Goal: Use online tool/utility: Use online tool/utility

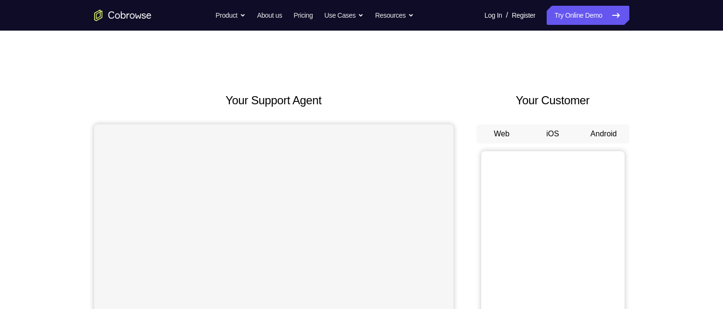
click at [599, 136] on button "Android" at bounding box center [603, 133] width 51 height 19
click at [597, 136] on button "Android" at bounding box center [603, 133] width 51 height 19
click at [545, 132] on button "iOS" at bounding box center [552, 133] width 51 height 19
click at [595, 130] on button "Android" at bounding box center [603, 133] width 51 height 19
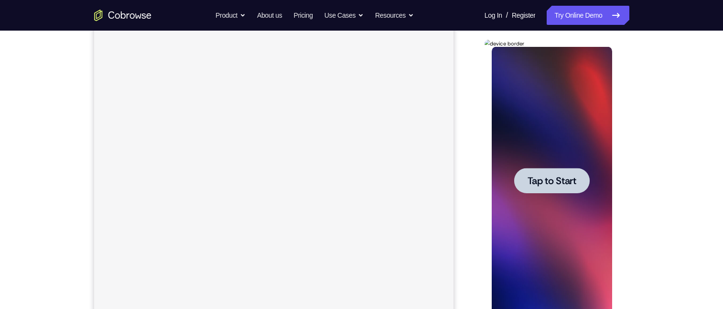
click at [559, 176] on span "Tap to Start" at bounding box center [551, 181] width 49 height 10
click at [559, 176] on div at bounding box center [551, 180] width 120 height 267
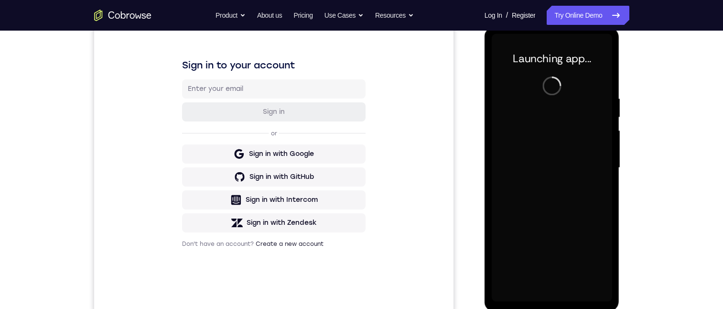
scroll to position [212, 0]
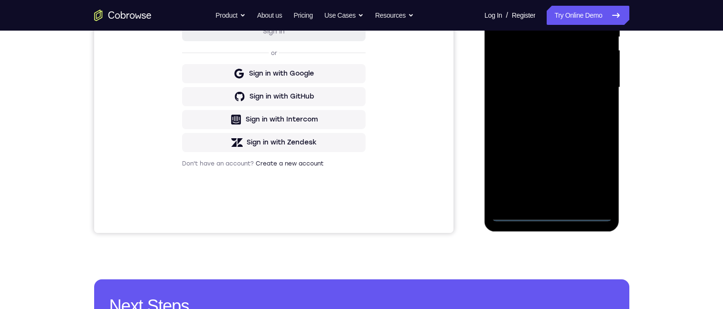
click at [549, 213] on div at bounding box center [551, 87] width 120 height 267
click at [554, 212] on div at bounding box center [551, 87] width 120 height 267
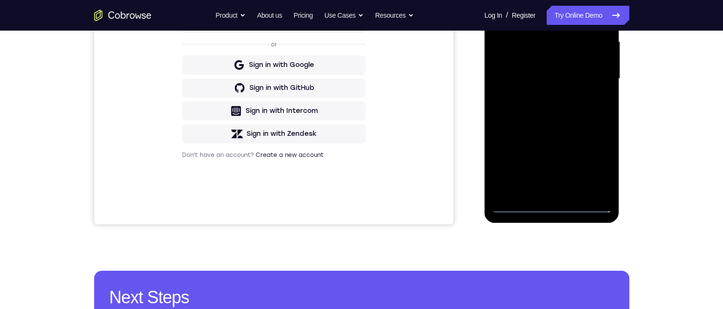
scroll to position [158, 0]
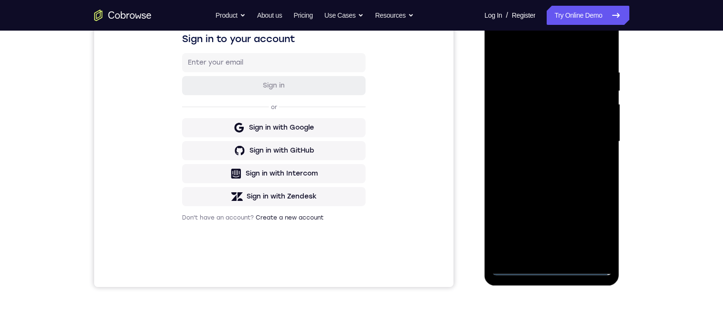
click at [591, 222] on div at bounding box center [551, 141] width 120 height 267
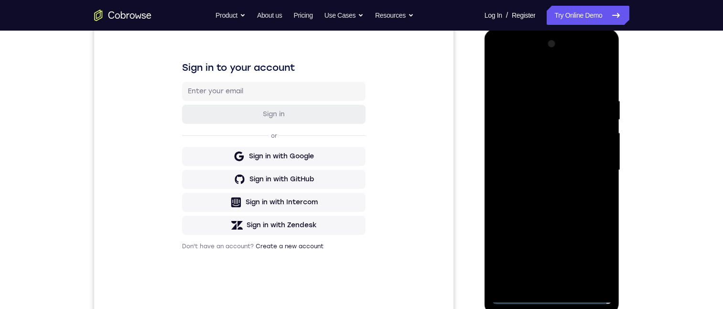
scroll to position [128, 0]
click at [566, 72] on div at bounding box center [551, 170] width 120 height 267
click at [590, 163] on div at bounding box center [551, 170] width 120 height 267
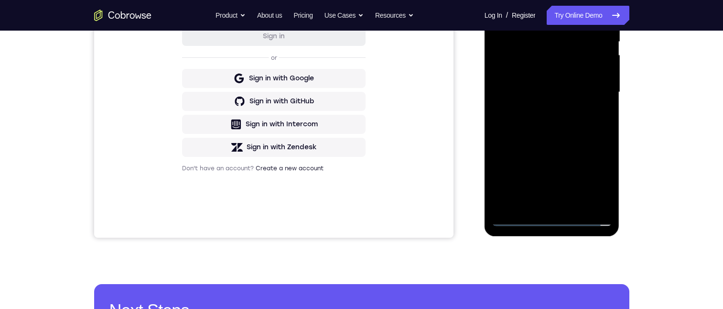
click at [541, 205] on div at bounding box center [551, 91] width 120 height 267
click at [551, 82] on div at bounding box center [551, 91] width 120 height 267
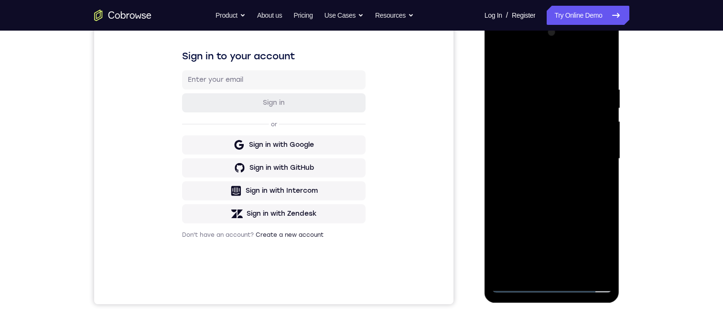
click at [555, 138] on div at bounding box center [551, 158] width 120 height 267
click at [561, 157] on div at bounding box center [551, 158] width 120 height 267
click at [566, 117] on div at bounding box center [551, 158] width 120 height 267
click at [568, 153] on div at bounding box center [551, 158] width 120 height 267
click at [569, 159] on div at bounding box center [551, 158] width 120 height 267
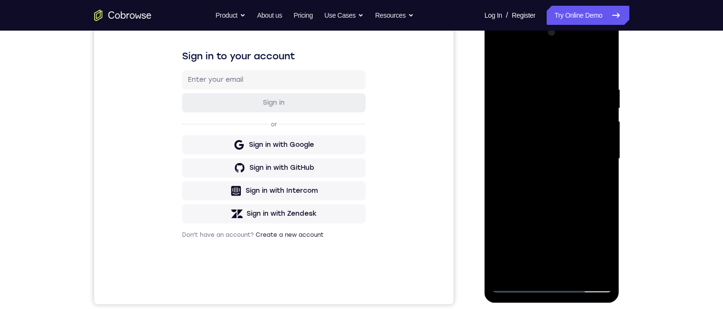
scroll to position [134, 0]
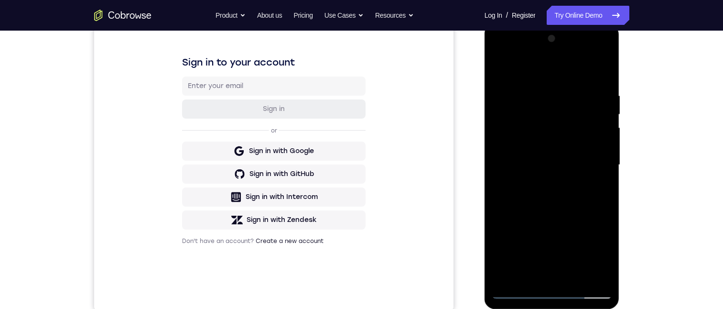
drag, startPoint x: 560, startPoint y: 123, endPoint x: 1113, endPoint y: 149, distance: 554.1
click at [560, 123] on div at bounding box center [551, 164] width 120 height 267
click at [602, 179] on div at bounding box center [551, 164] width 120 height 267
click at [556, 168] on div at bounding box center [551, 164] width 120 height 267
click at [598, 145] on div at bounding box center [551, 164] width 120 height 267
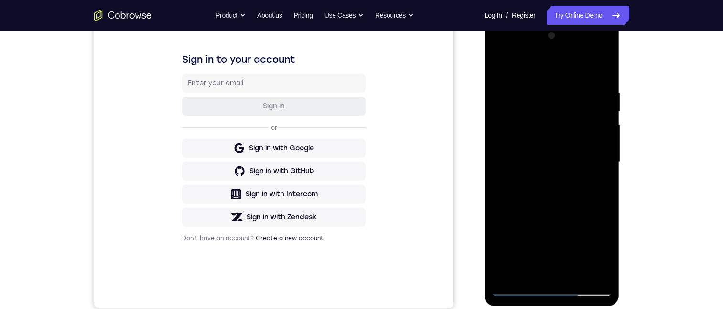
scroll to position [141, 0]
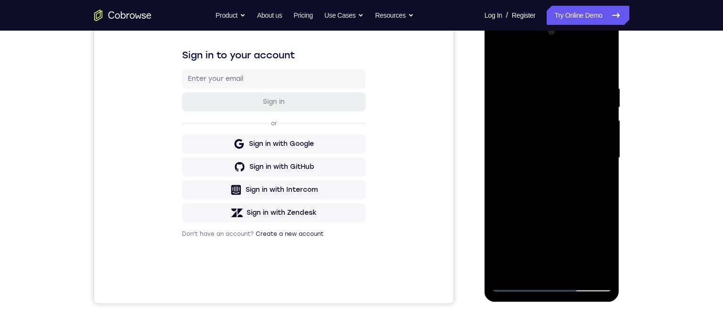
click at [587, 109] on div at bounding box center [551, 157] width 120 height 267
click at [600, 172] on div at bounding box center [551, 157] width 120 height 267
click at [586, 157] on div at bounding box center [551, 157] width 120 height 267
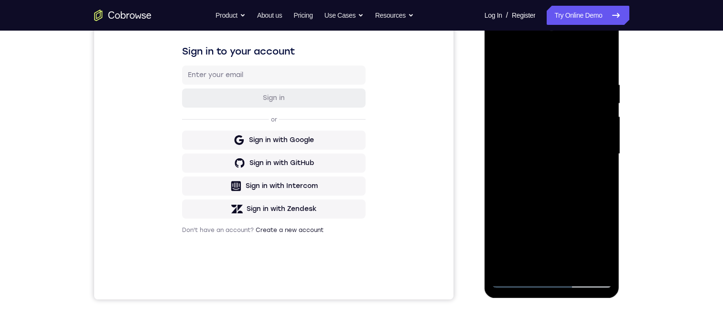
click at [587, 196] on div at bounding box center [551, 153] width 120 height 267
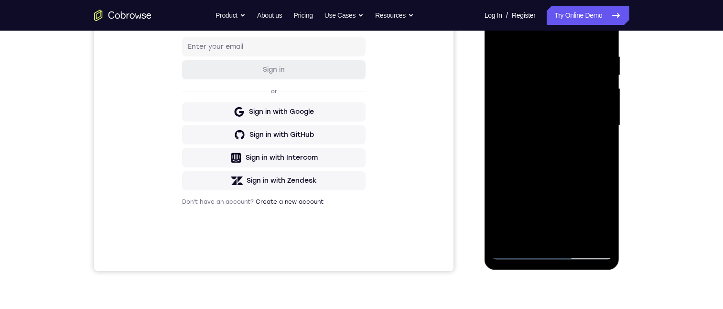
scroll to position [189, 0]
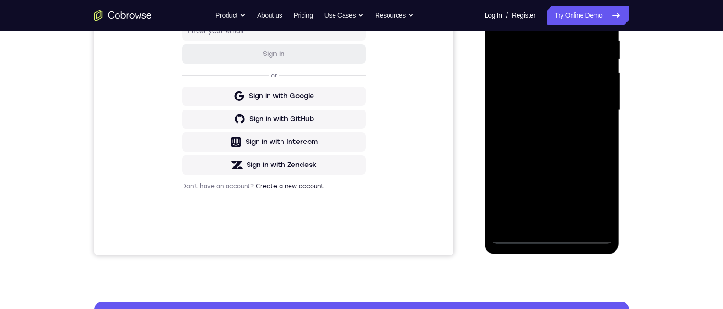
drag, startPoint x: 606, startPoint y: 151, endPoint x: 1105, endPoint y: 125, distance: 499.8
click at [606, 151] on div at bounding box center [551, 109] width 120 height 267
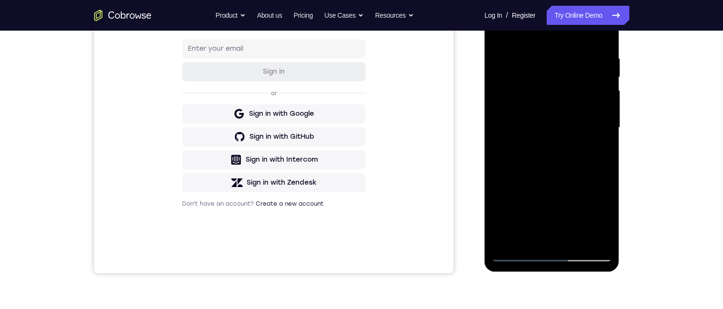
click at [607, 172] on div at bounding box center [551, 127] width 120 height 267
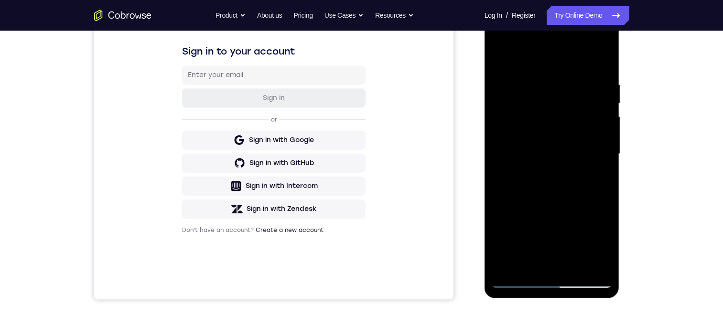
scroll to position [107, 0]
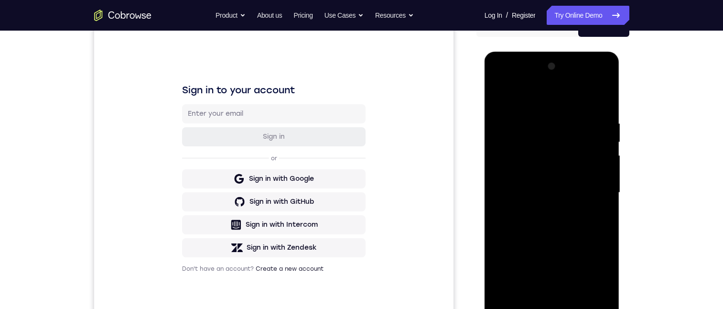
click at [537, 117] on div at bounding box center [551, 192] width 120 height 267
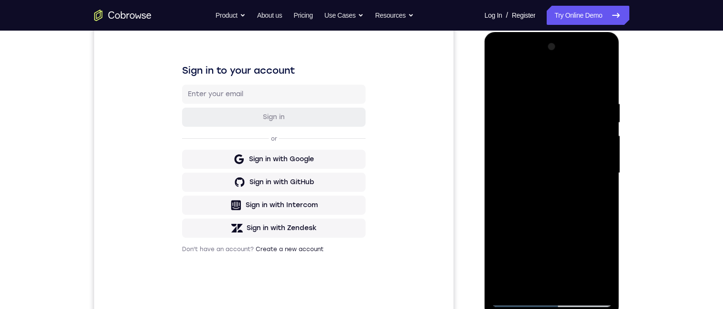
scroll to position [145, 0]
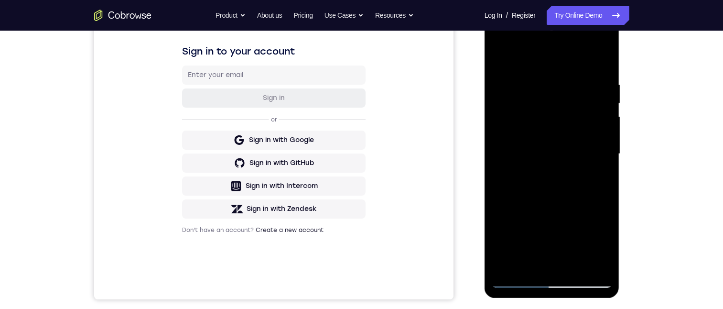
click at [601, 62] on div at bounding box center [551, 153] width 120 height 267
click at [601, 82] on div at bounding box center [551, 153] width 120 height 267
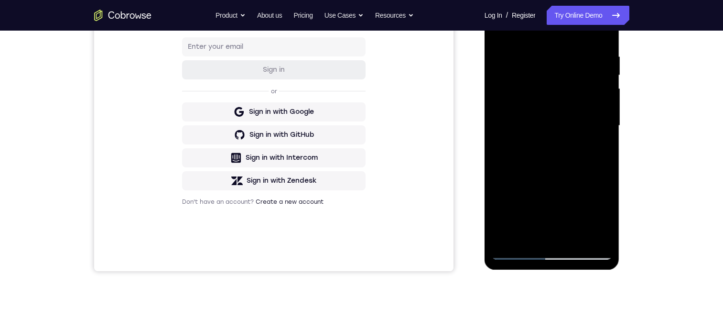
drag, startPoint x: 589, startPoint y: 235, endPoint x: 593, endPoint y: 223, distance: 12.5
click at [589, 235] on div at bounding box center [551, 125] width 120 height 267
click at [589, 234] on div at bounding box center [551, 125] width 120 height 267
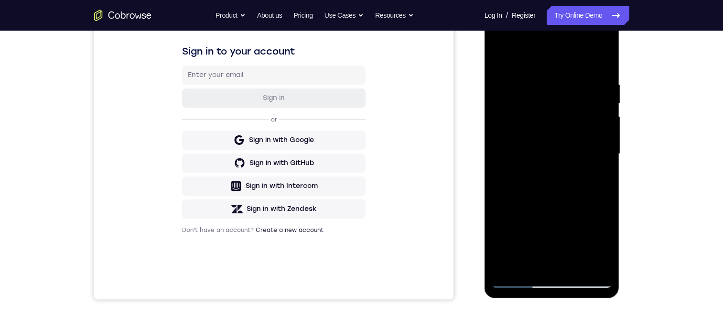
click at [600, 61] on div at bounding box center [551, 153] width 120 height 267
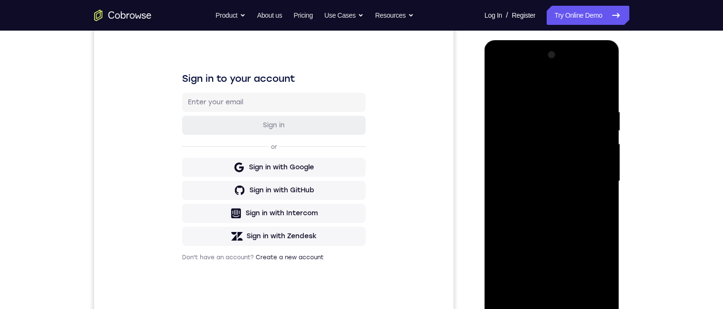
scroll to position [173, 0]
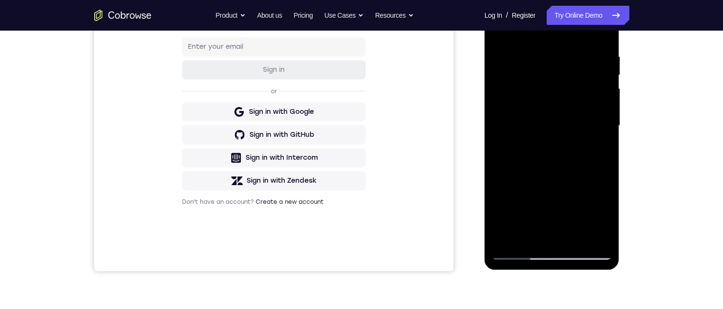
click at [575, 239] on div at bounding box center [551, 125] width 120 height 267
click at [572, 176] on div at bounding box center [551, 125] width 120 height 267
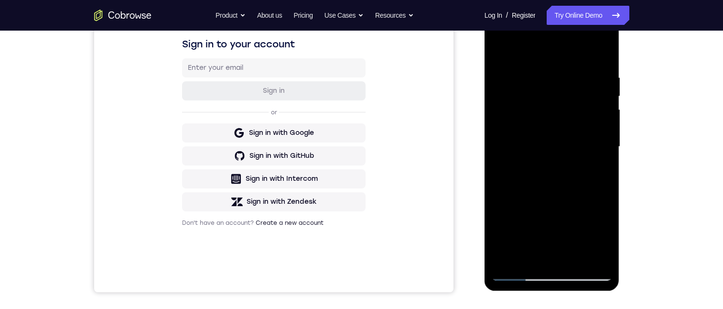
click at [551, 197] on div at bounding box center [551, 146] width 120 height 267
click at [500, 50] on div at bounding box center [551, 146] width 120 height 267
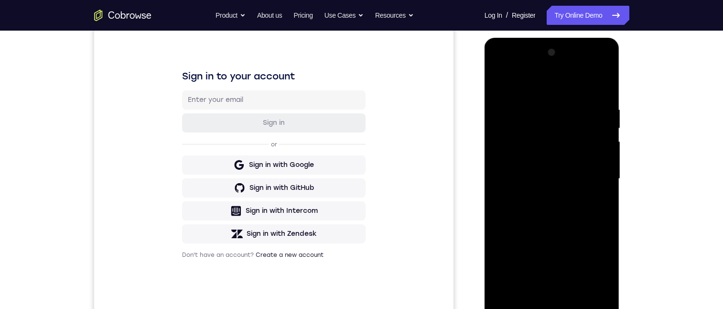
scroll to position [96, 0]
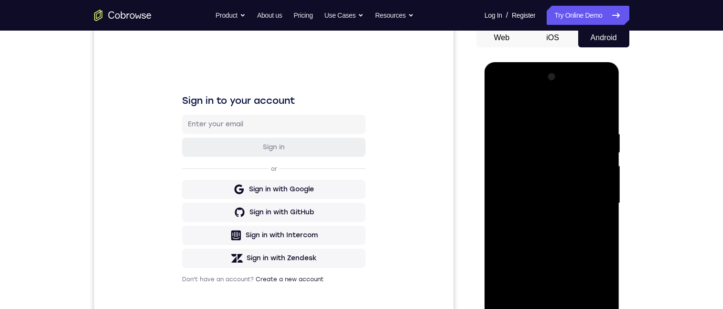
click at [502, 105] on div at bounding box center [551, 202] width 120 height 267
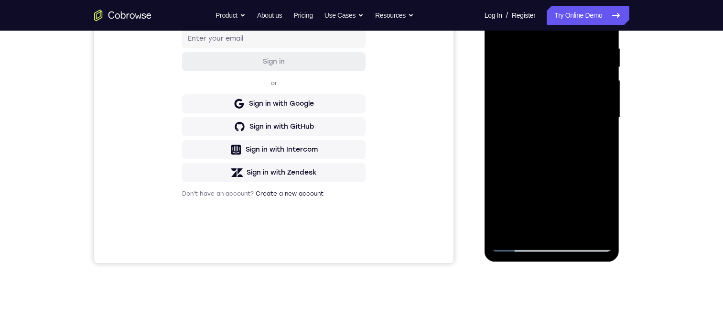
drag, startPoint x: 578, startPoint y: 151, endPoint x: 591, endPoint y: 46, distance: 105.9
click at [591, 46] on div at bounding box center [551, 117] width 120 height 267
drag, startPoint x: 591, startPoint y: 124, endPoint x: 585, endPoint y: 50, distance: 74.3
click at [589, 33] on div at bounding box center [551, 117] width 120 height 267
drag, startPoint x: 555, startPoint y: 161, endPoint x: 561, endPoint y: 92, distance: 69.1
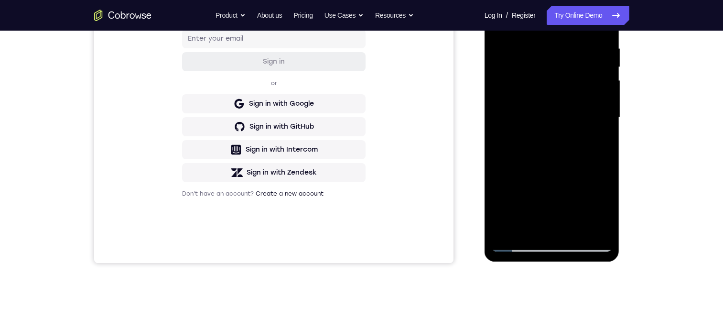
click at [561, 92] on div at bounding box center [551, 117] width 120 height 267
drag, startPoint x: 553, startPoint y: 188, endPoint x: 569, endPoint y: 106, distance: 83.4
click at [569, 106] on div at bounding box center [551, 117] width 120 height 267
drag, startPoint x: 557, startPoint y: 158, endPoint x: 561, endPoint y: 101, distance: 56.5
click at [562, 100] on div at bounding box center [551, 117] width 120 height 267
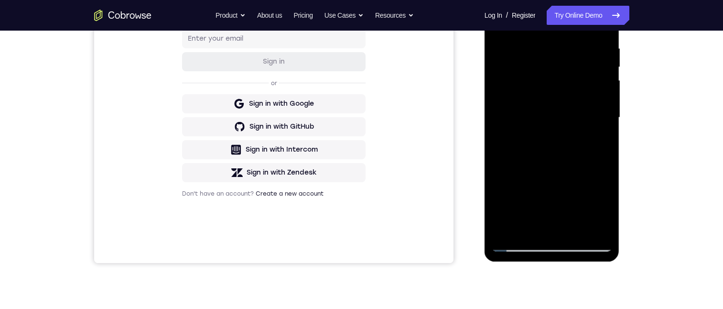
drag, startPoint x: 556, startPoint y: 160, endPoint x: 554, endPoint y: 111, distance: 49.3
click at [554, 111] on div at bounding box center [551, 117] width 120 height 267
click at [605, 117] on div at bounding box center [551, 117] width 120 height 267
